Goal: Entertainment & Leisure: Consume media (video, audio)

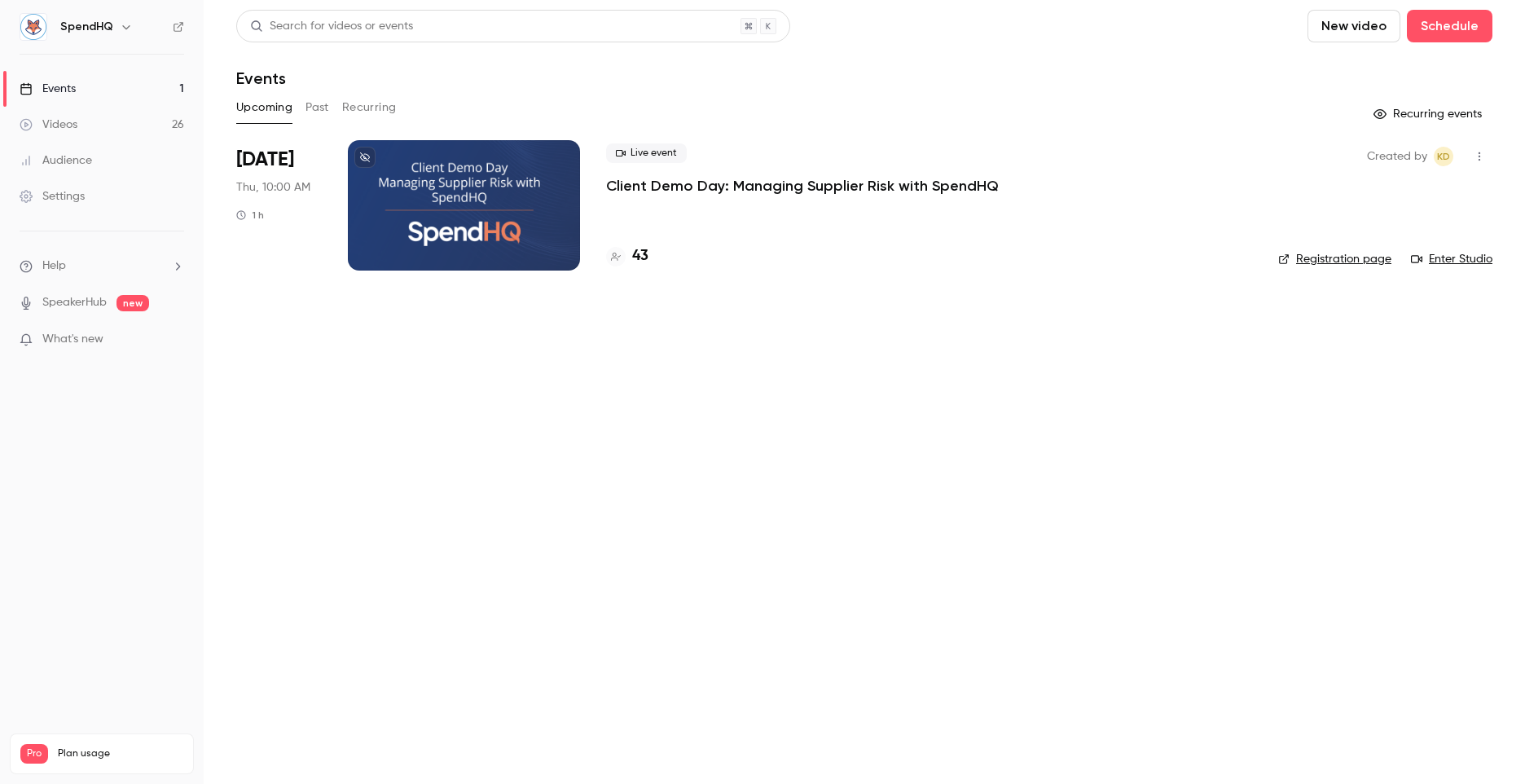
click at [325, 113] on button "Past" at bounding box center [317, 108] width 23 height 26
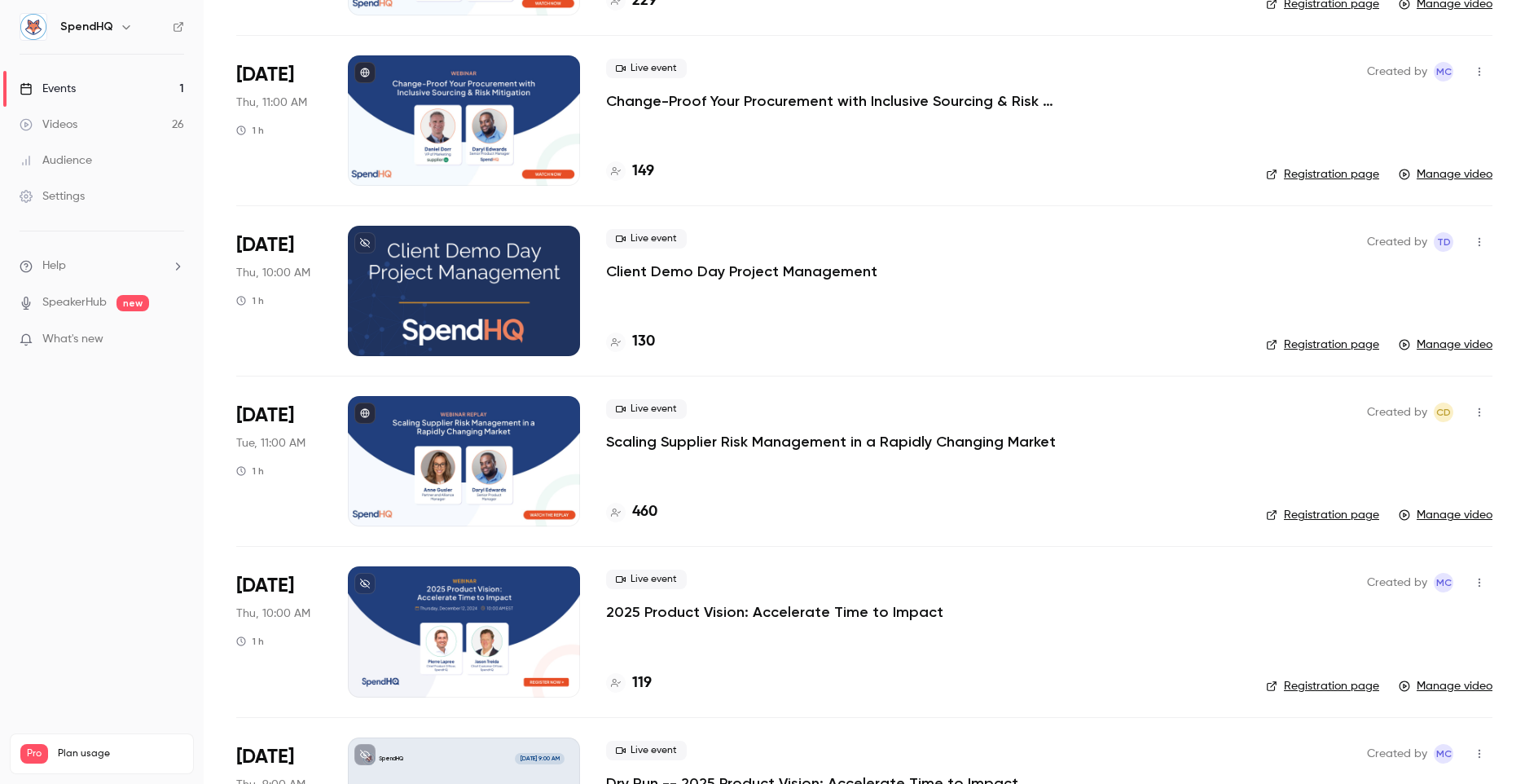
scroll to position [1629, 0]
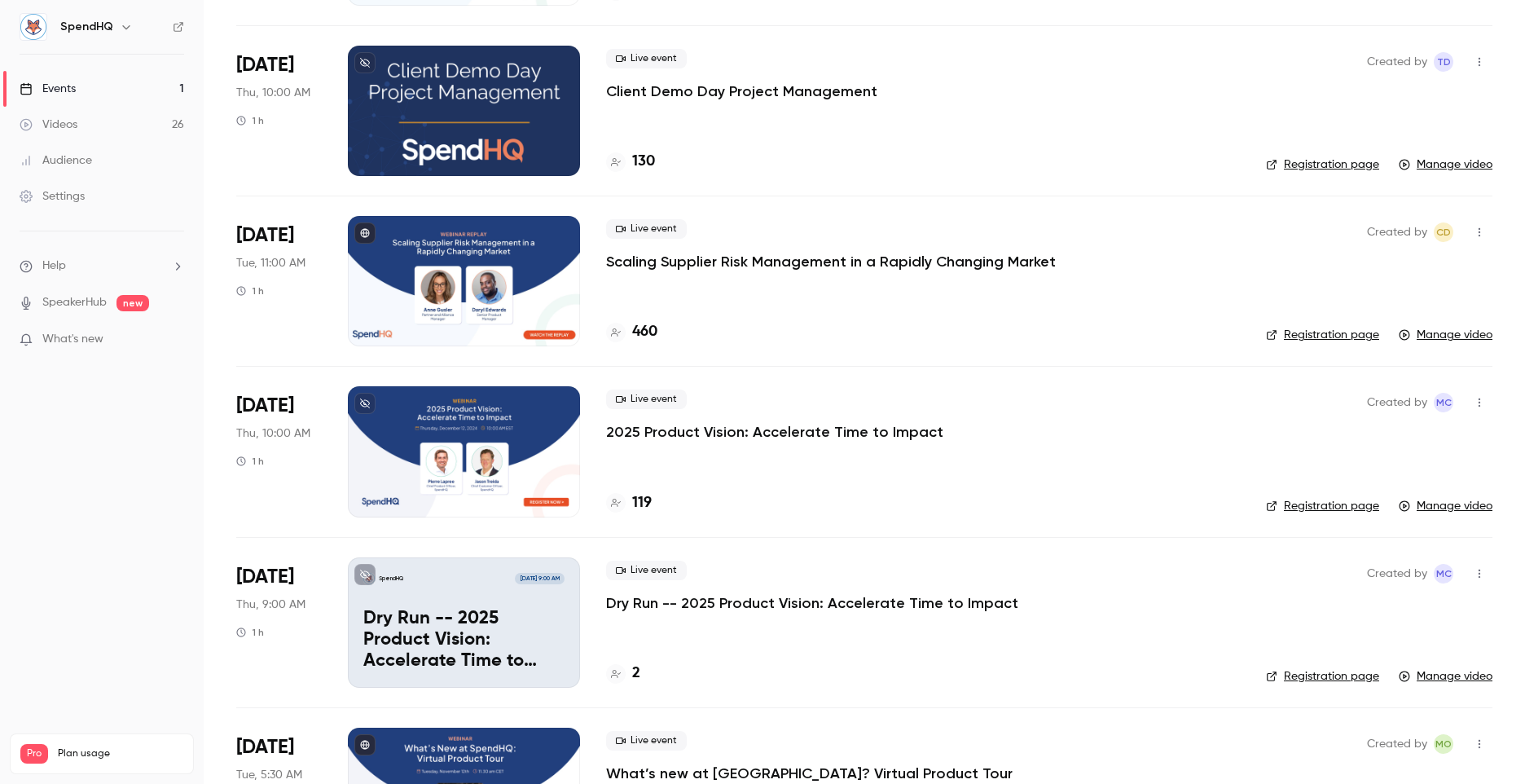
click at [451, 439] on div at bounding box center [464, 451] width 232 height 130
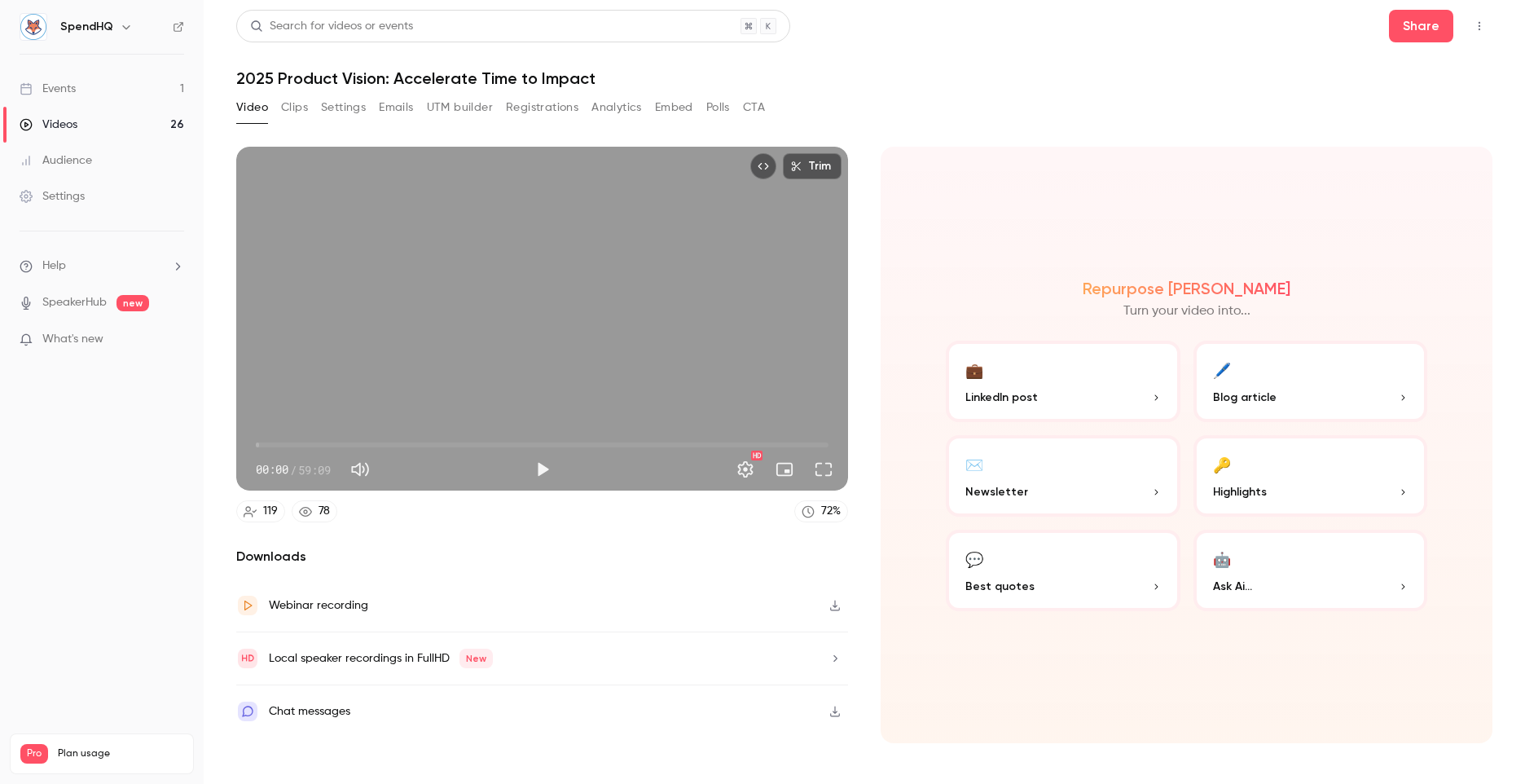
click at [357, 470] on button "Mute" at bounding box center [360, 469] width 33 height 33
type input "*"
click at [534, 467] on button "Play" at bounding box center [543, 469] width 33 height 33
click at [815, 469] on button "Full screen" at bounding box center [824, 469] width 33 height 33
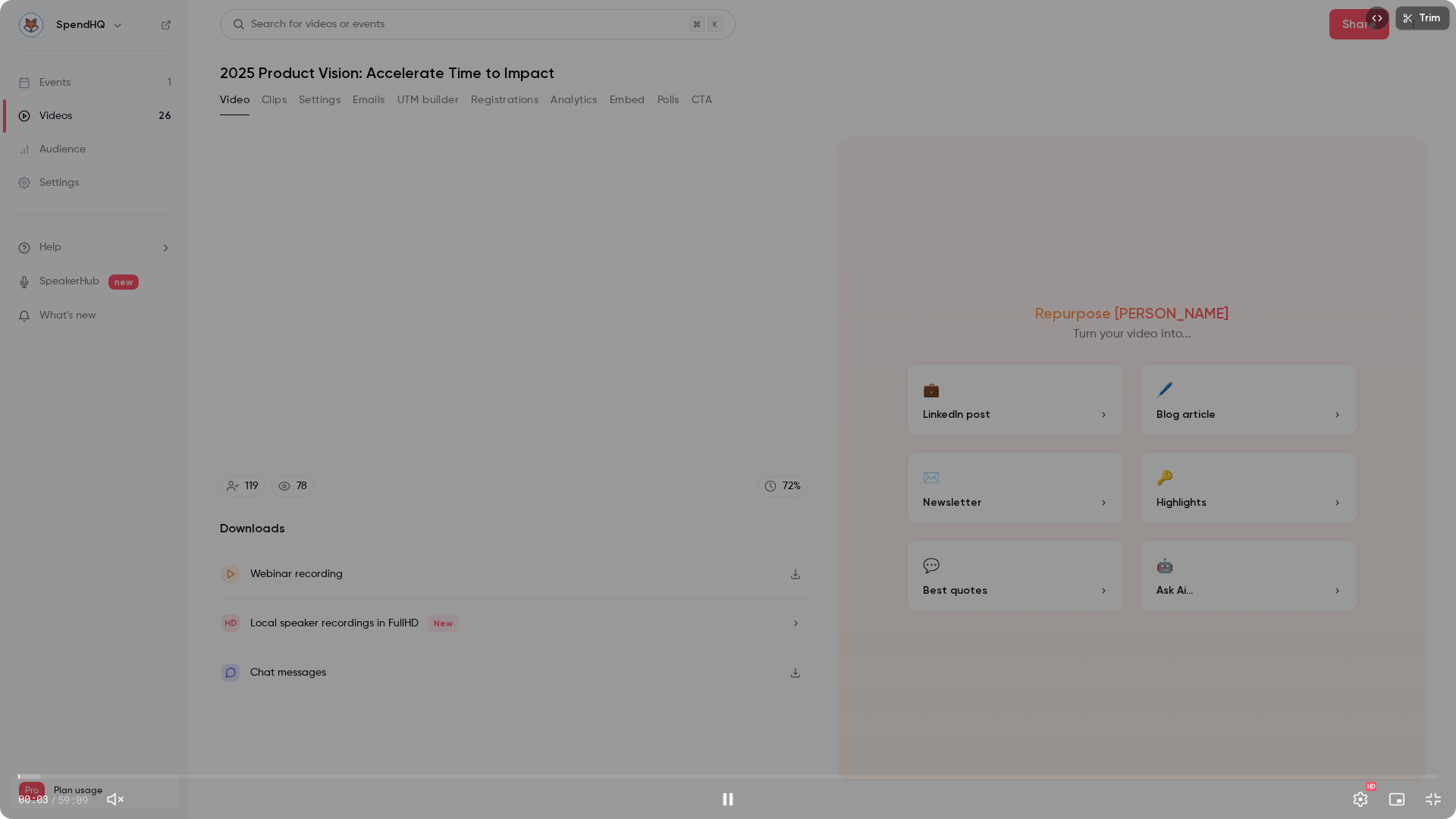
click at [256, 708] on span "00:03" at bounding box center [728, 777] width 1420 height 24
click at [287, 708] on span "11:11" at bounding box center [728, 777] width 1420 height 24
click at [359, 708] on span "14:11" at bounding box center [728, 777] width 1420 height 24
click at [435, 708] on span "17:19" at bounding box center [728, 777] width 1420 height 24
click at [510, 708] on span "17:23" at bounding box center [728, 777] width 1420 height 24
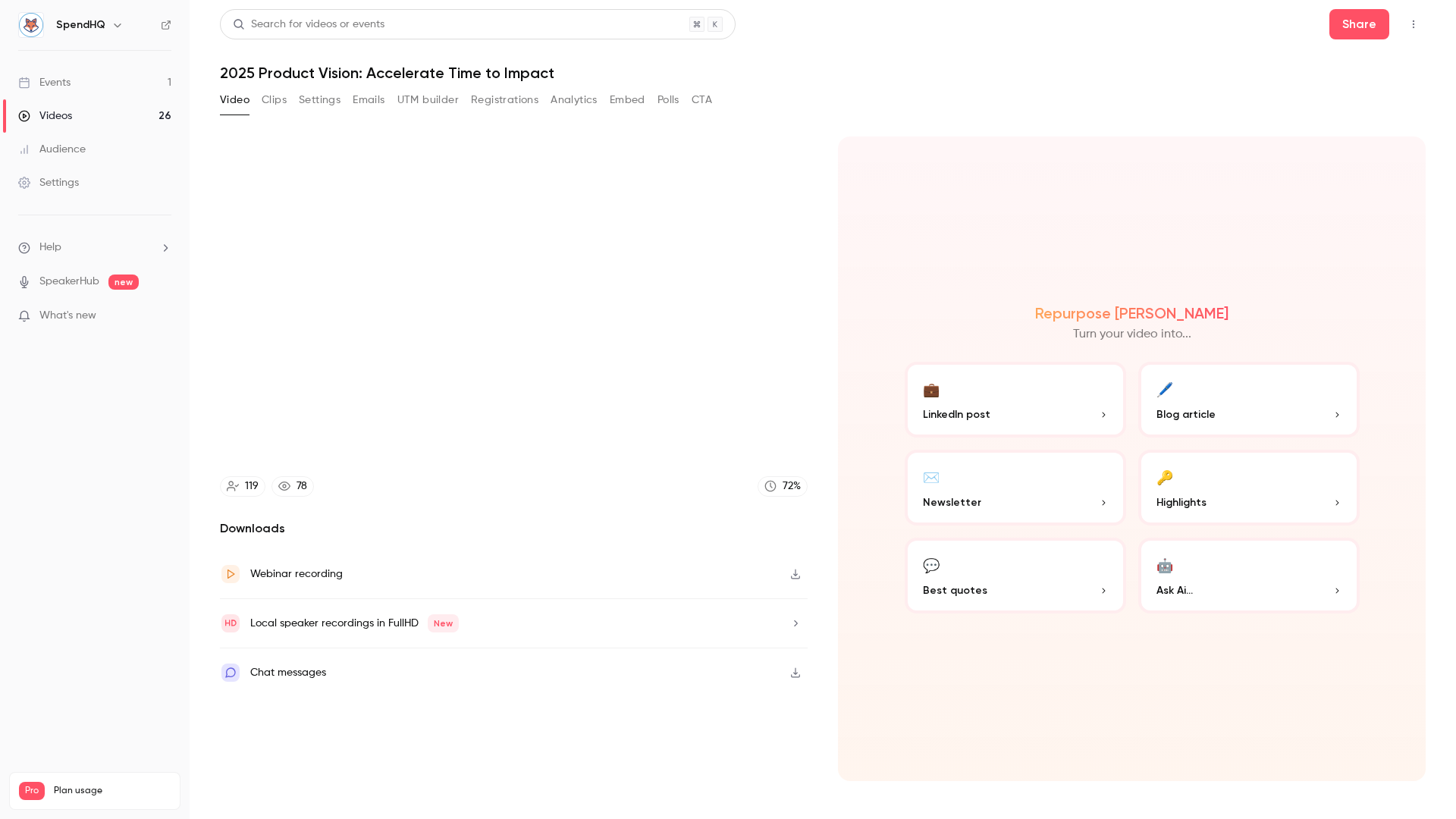
click at [510, 708] on video at bounding box center [728, 410] width 1456 height 819
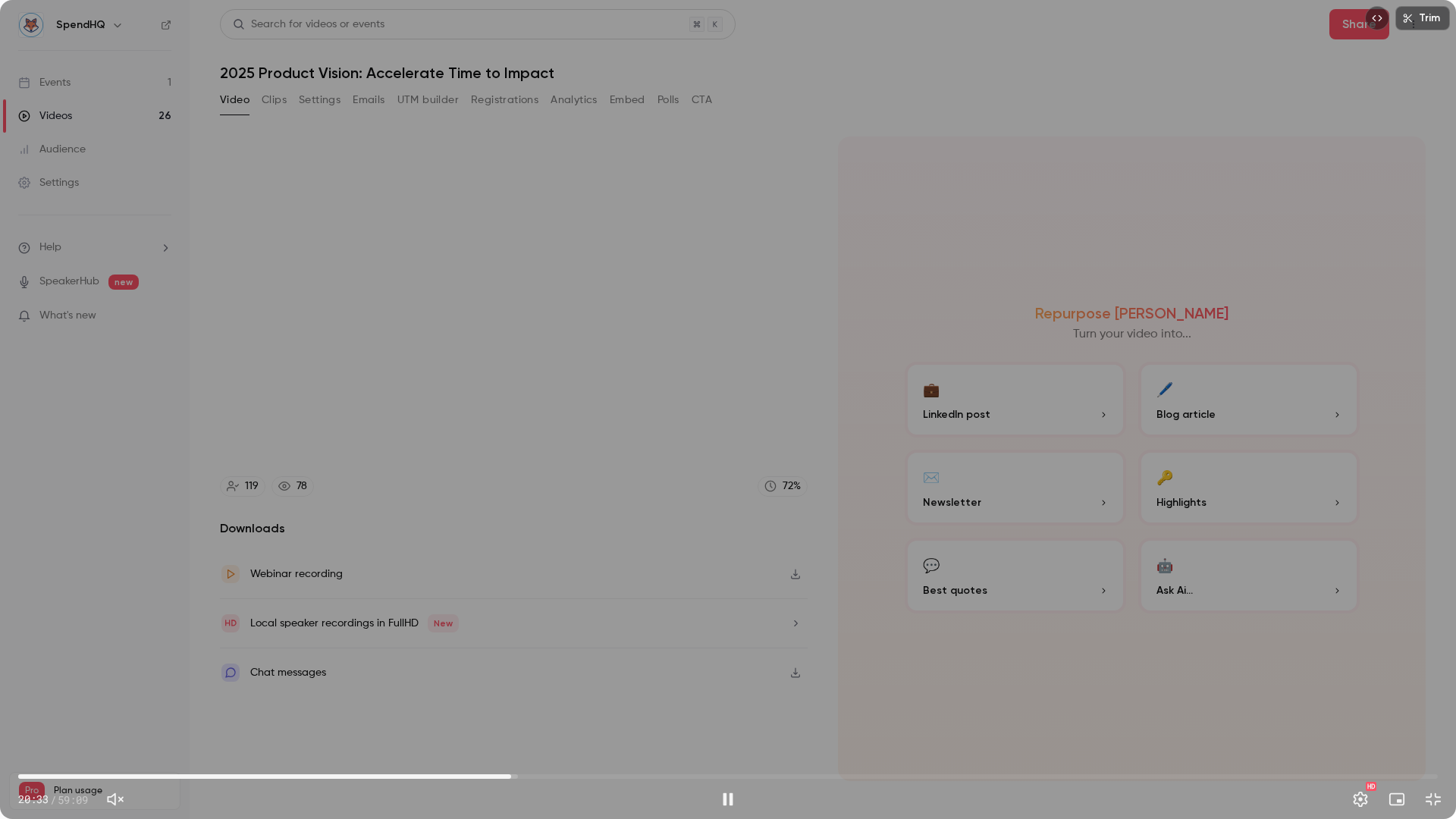
click at [552, 708] on span "20:33" at bounding box center [728, 777] width 1420 height 24
click at [598, 708] on span "22:14" at bounding box center [728, 777] width 1420 height 24
click at [635, 708] on span "24:11" at bounding box center [728, 777] width 1420 height 24
click at [673, 708] on span "25:41" at bounding box center [728, 777] width 1420 height 24
click at [703, 708] on span "27:18" at bounding box center [728, 777] width 1420 height 24
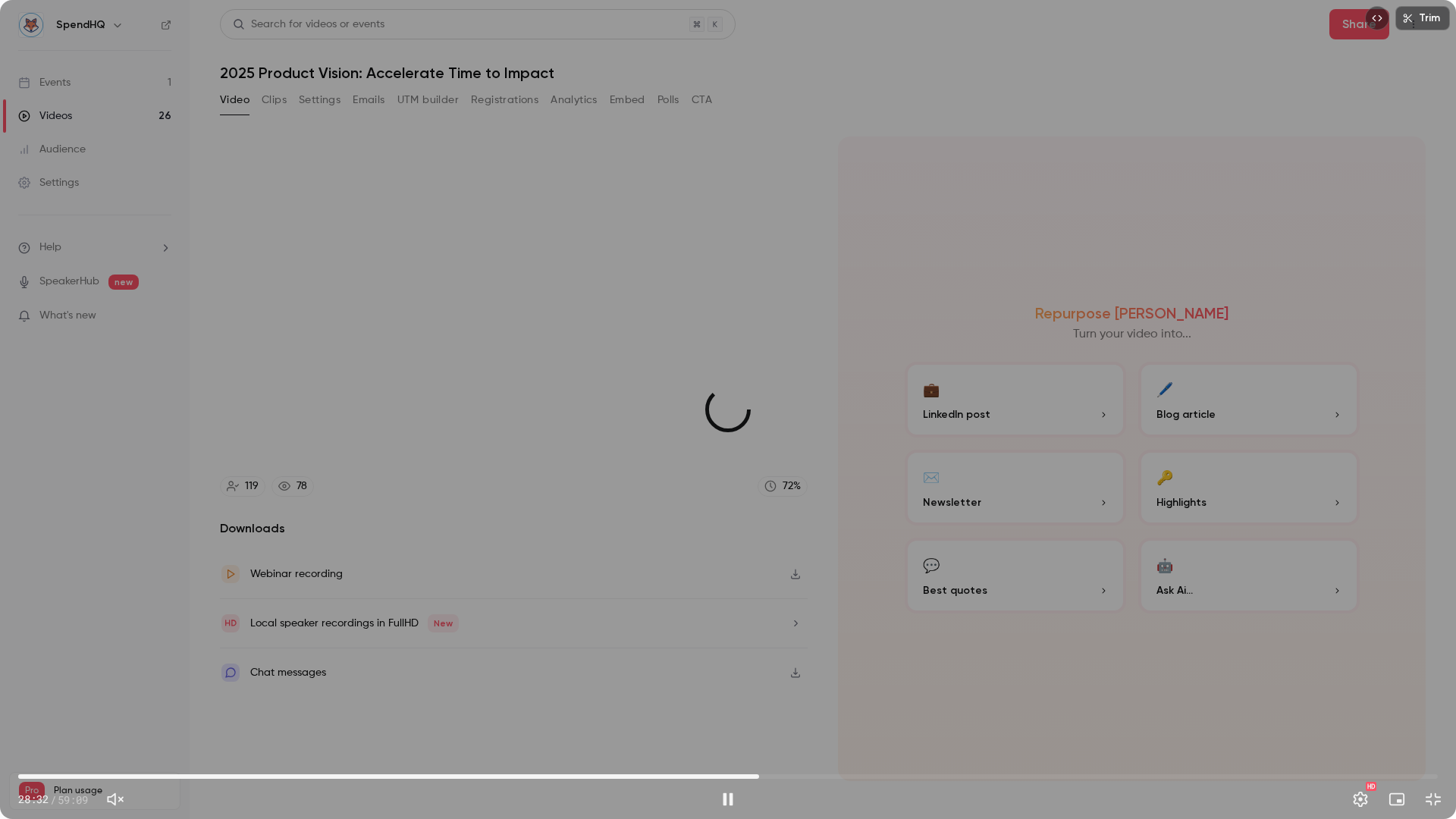
click at [761, 708] on span "30:52" at bounding box center [728, 777] width 1420 height 24
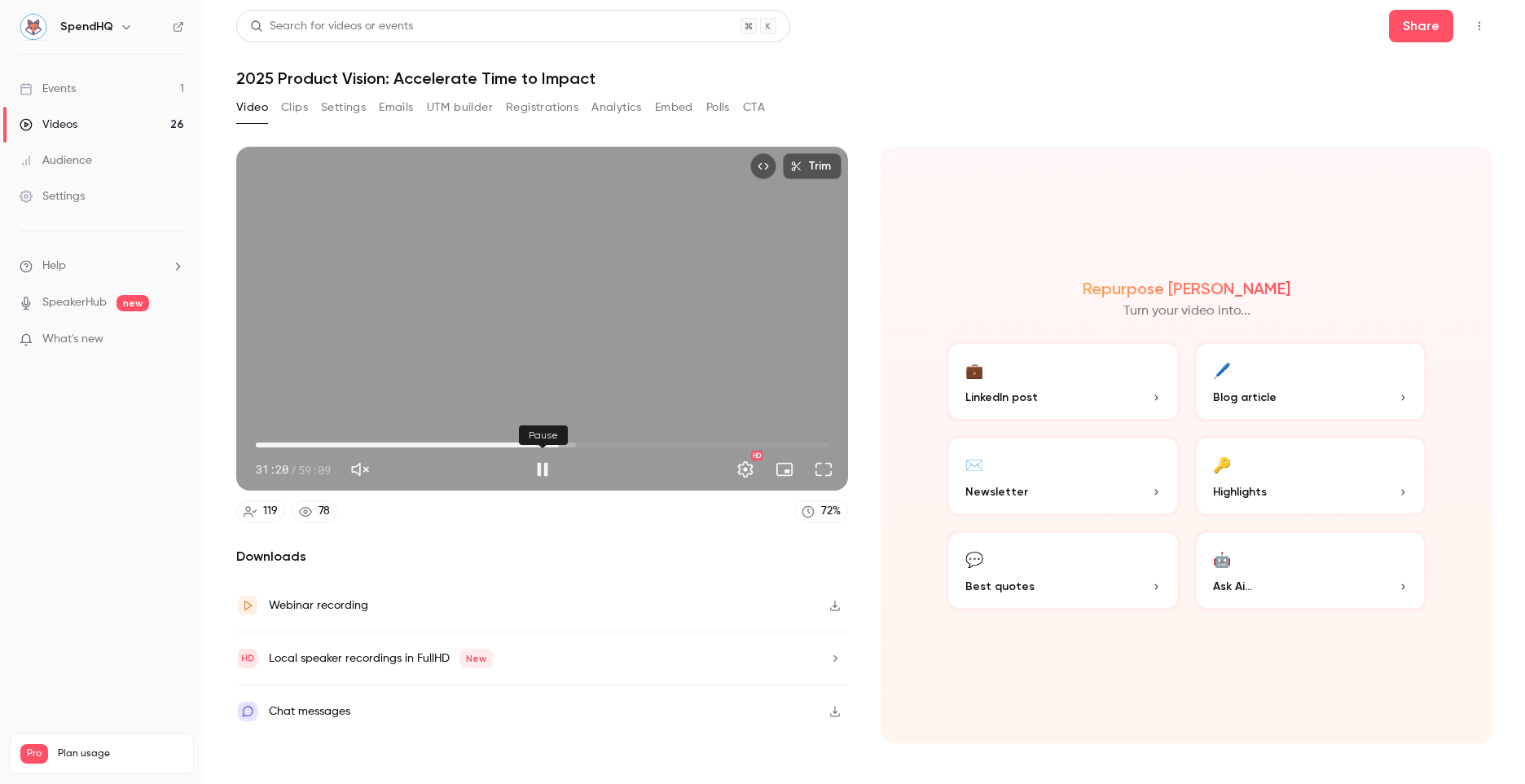
click at [547, 462] on button "Pause" at bounding box center [543, 469] width 33 height 33
type input "******"
click at [288, 107] on button "Clips" at bounding box center [294, 108] width 27 height 26
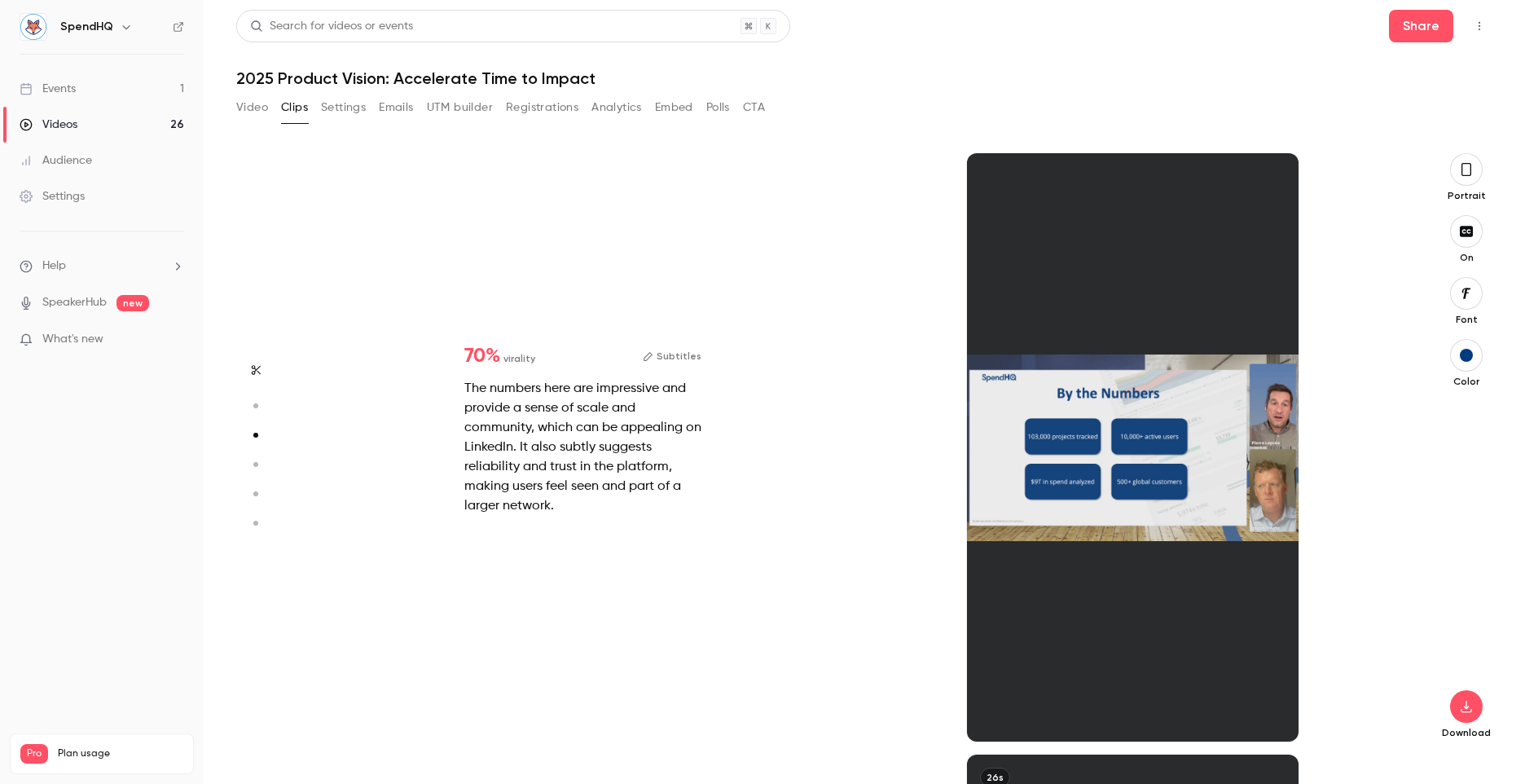
scroll to position [1803, 0]
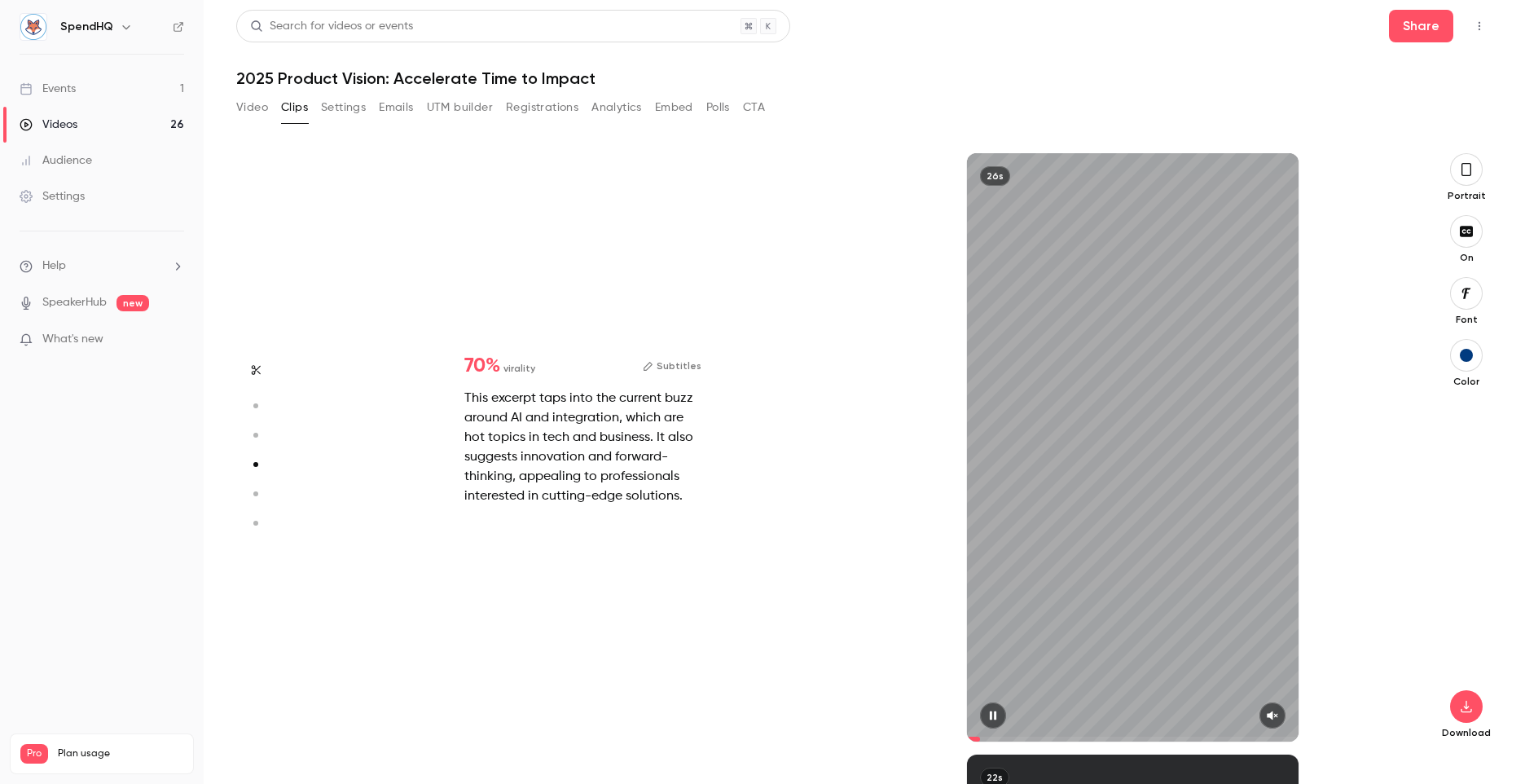
type input "*"
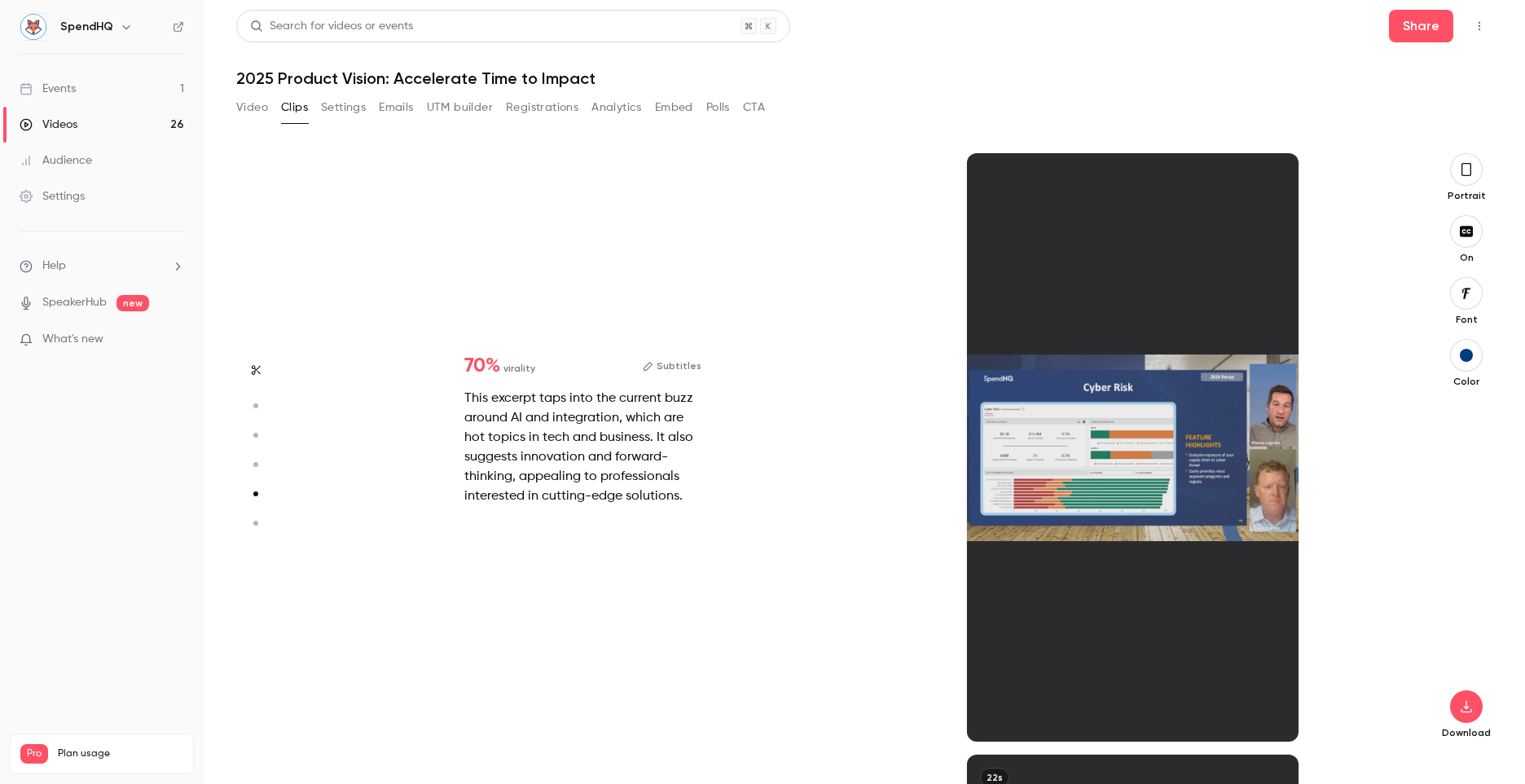
scroll to position [2405, 0]
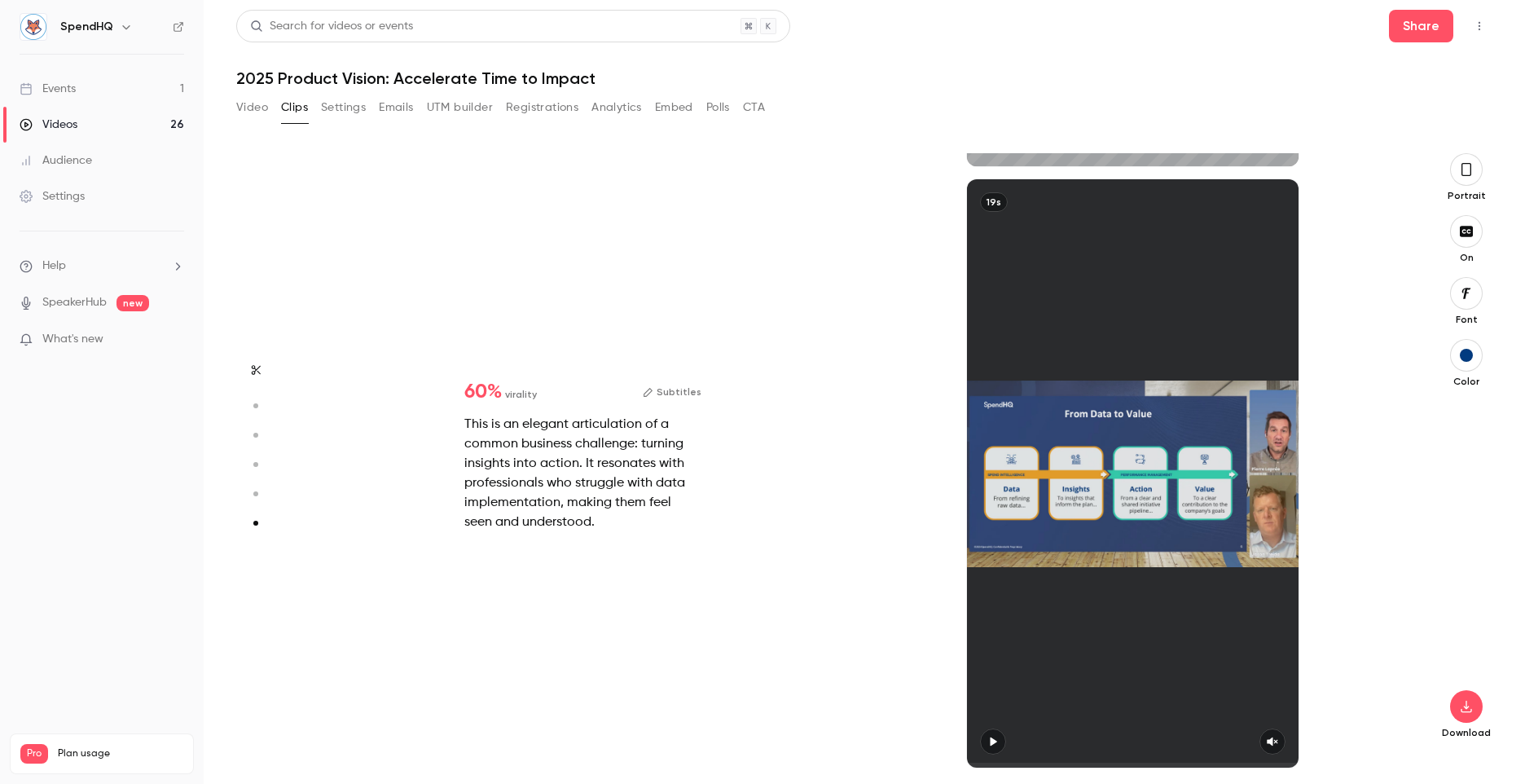
type input "*"
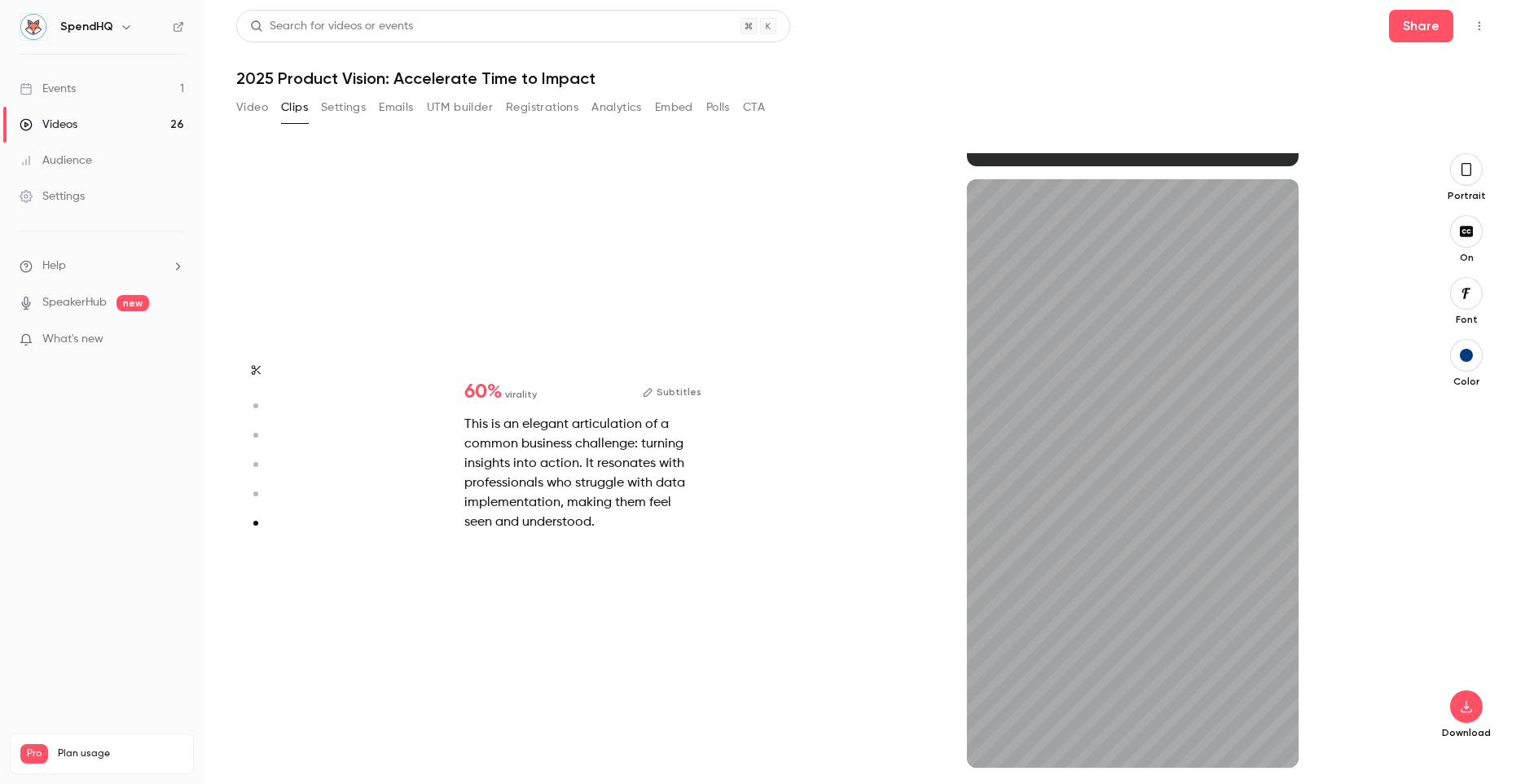
type input "*"
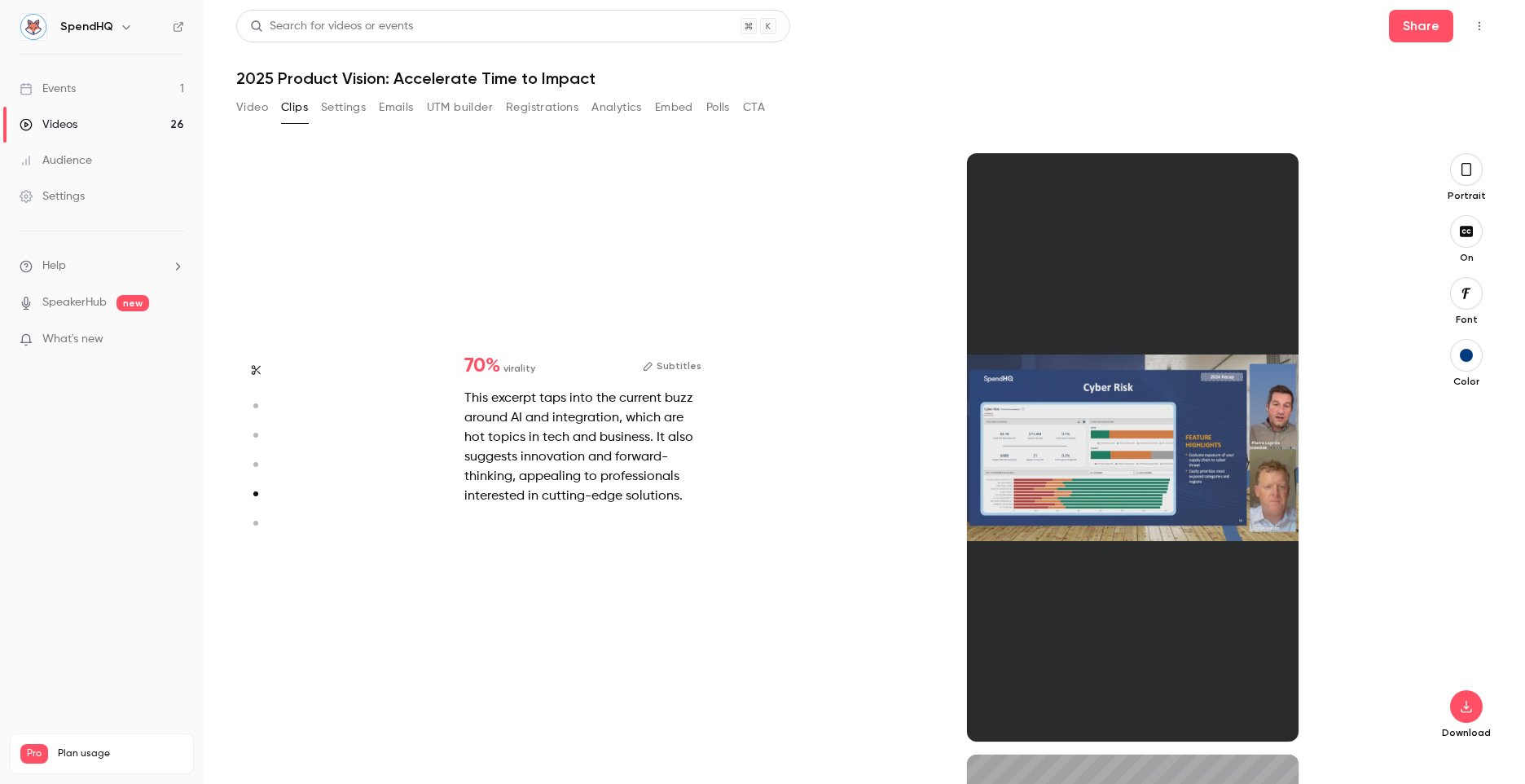
type input "*"
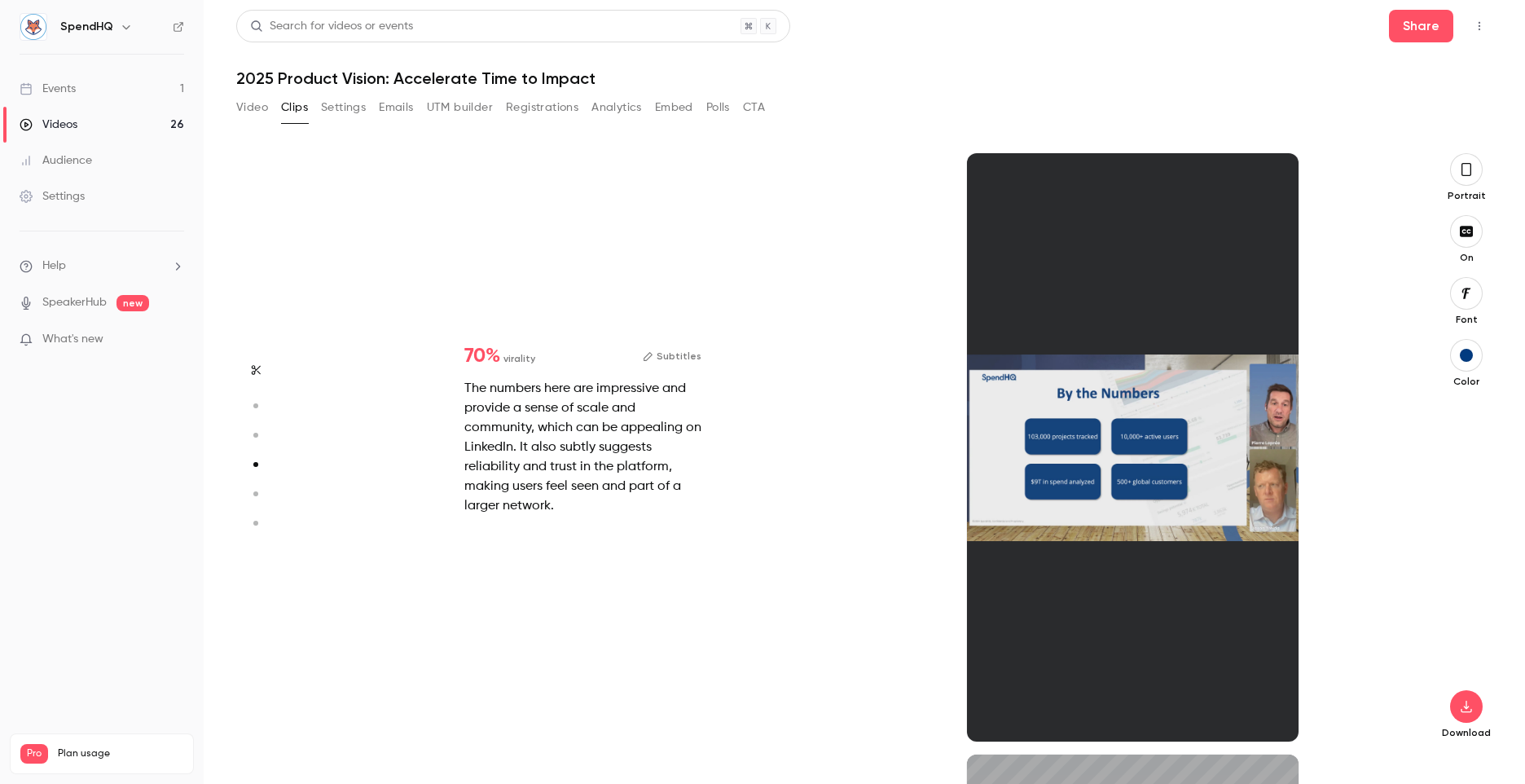
type input "*"
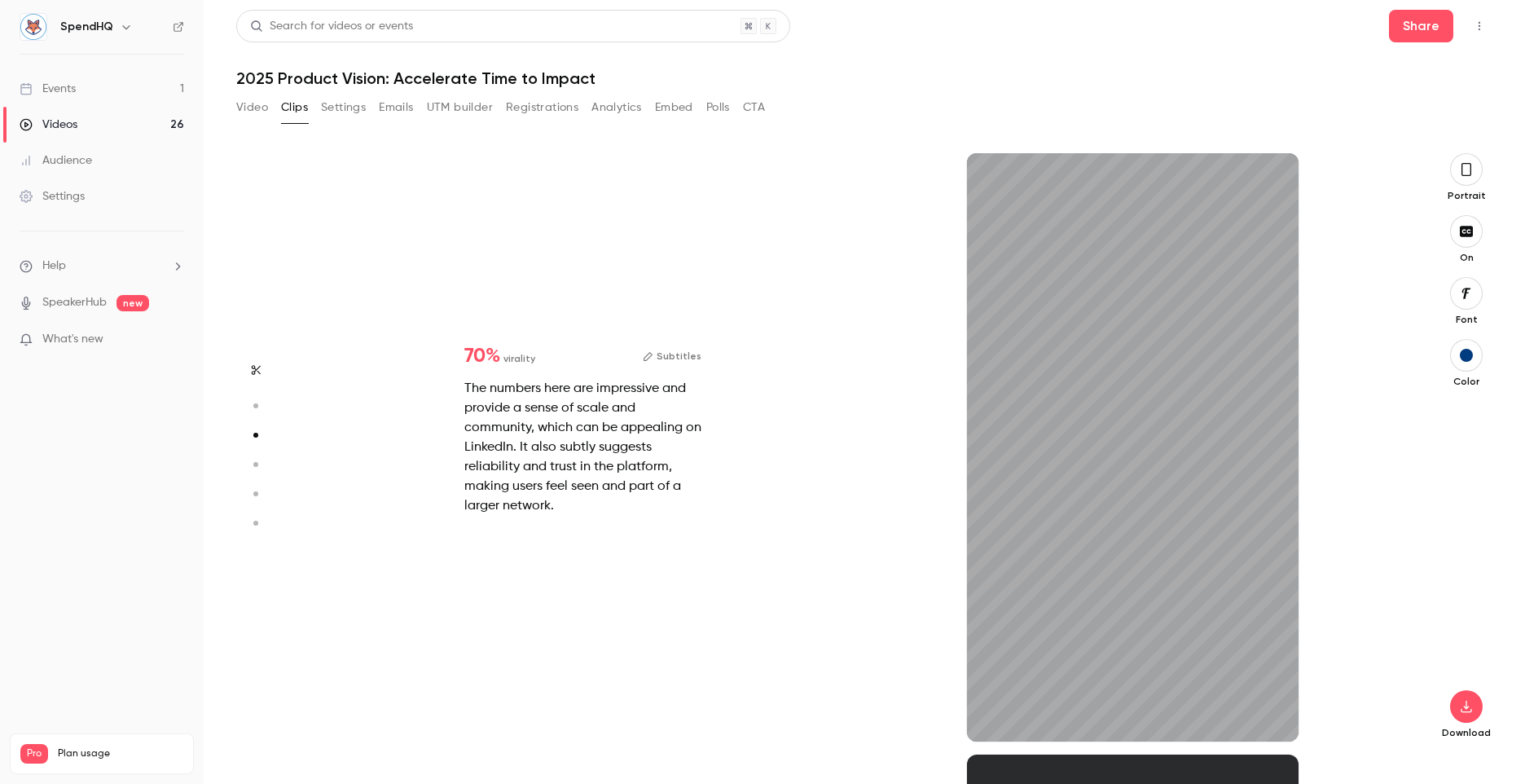
type input "***"
